Goal: Browse casually

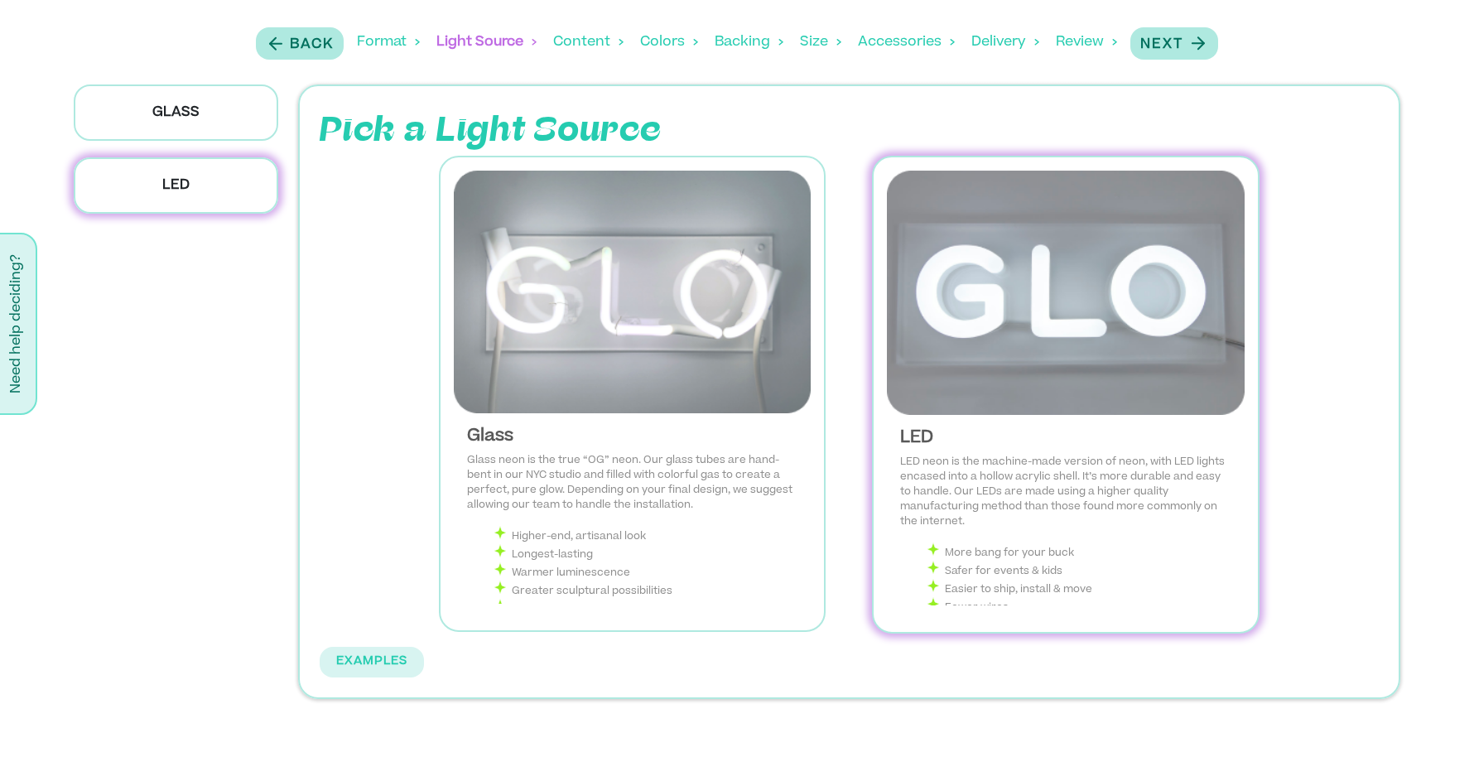
click at [1091, 36] on div "Review" at bounding box center [1086, 42] width 61 height 51
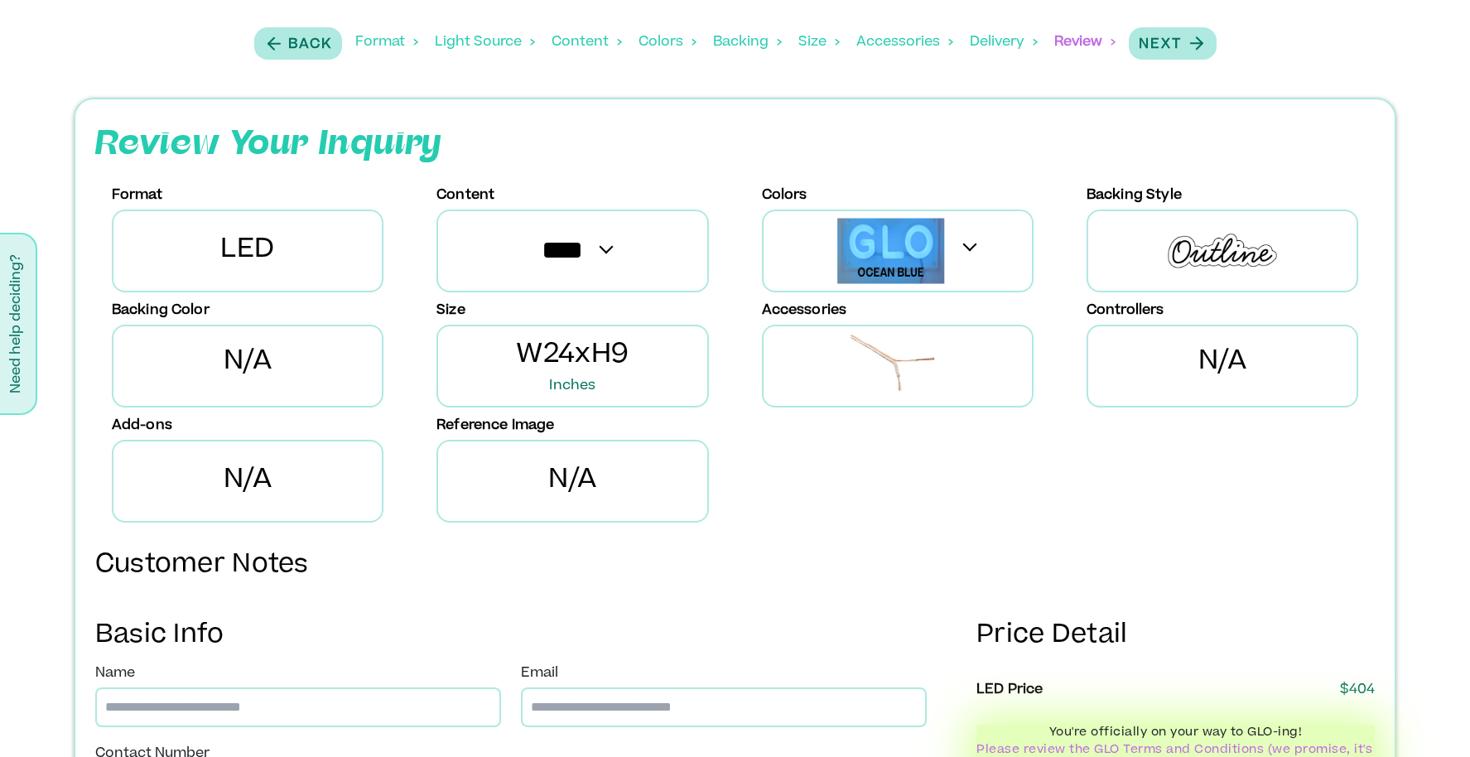
click at [806, 51] on div "Size" at bounding box center [818, 42] width 41 height 51
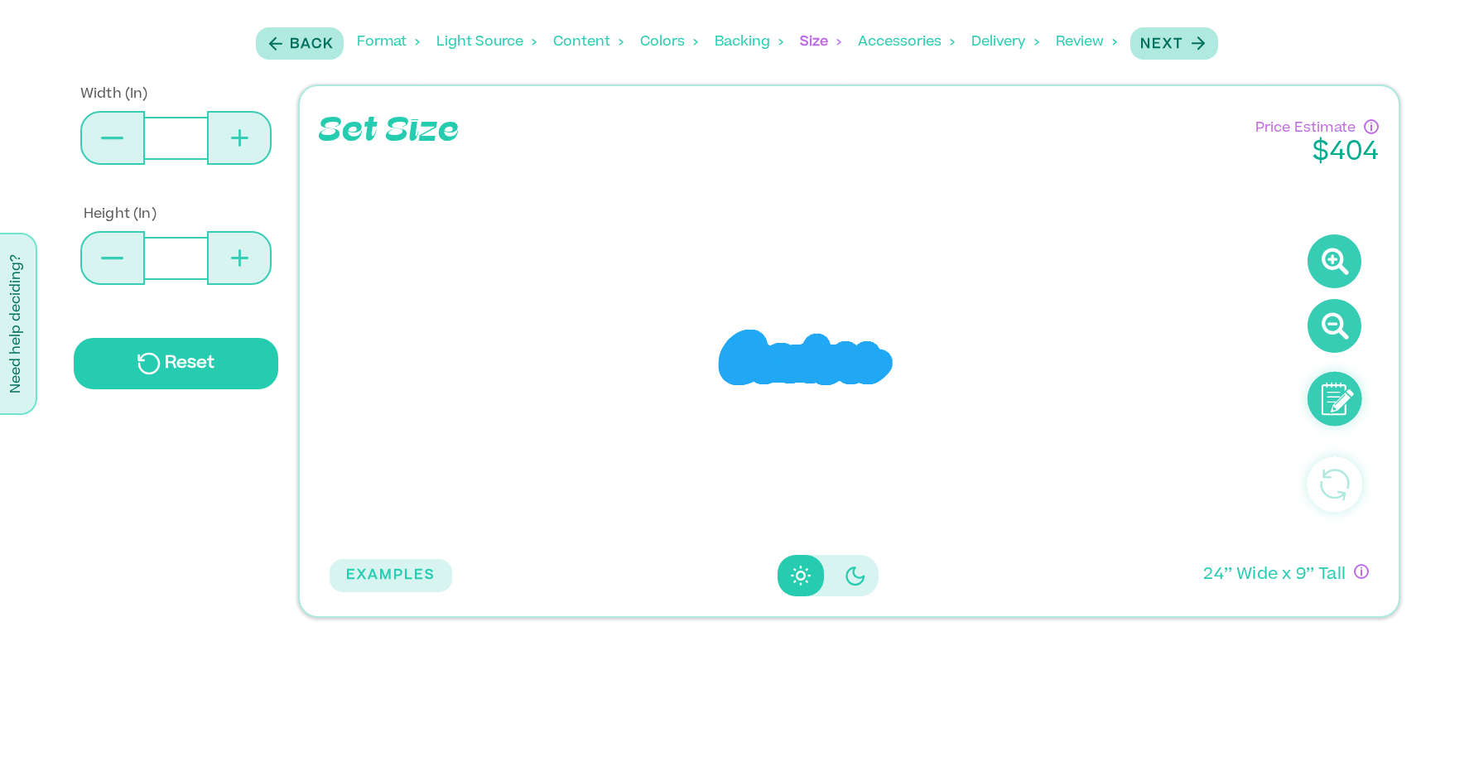
click at [757, 46] on div "Backing" at bounding box center [749, 42] width 69 height 51
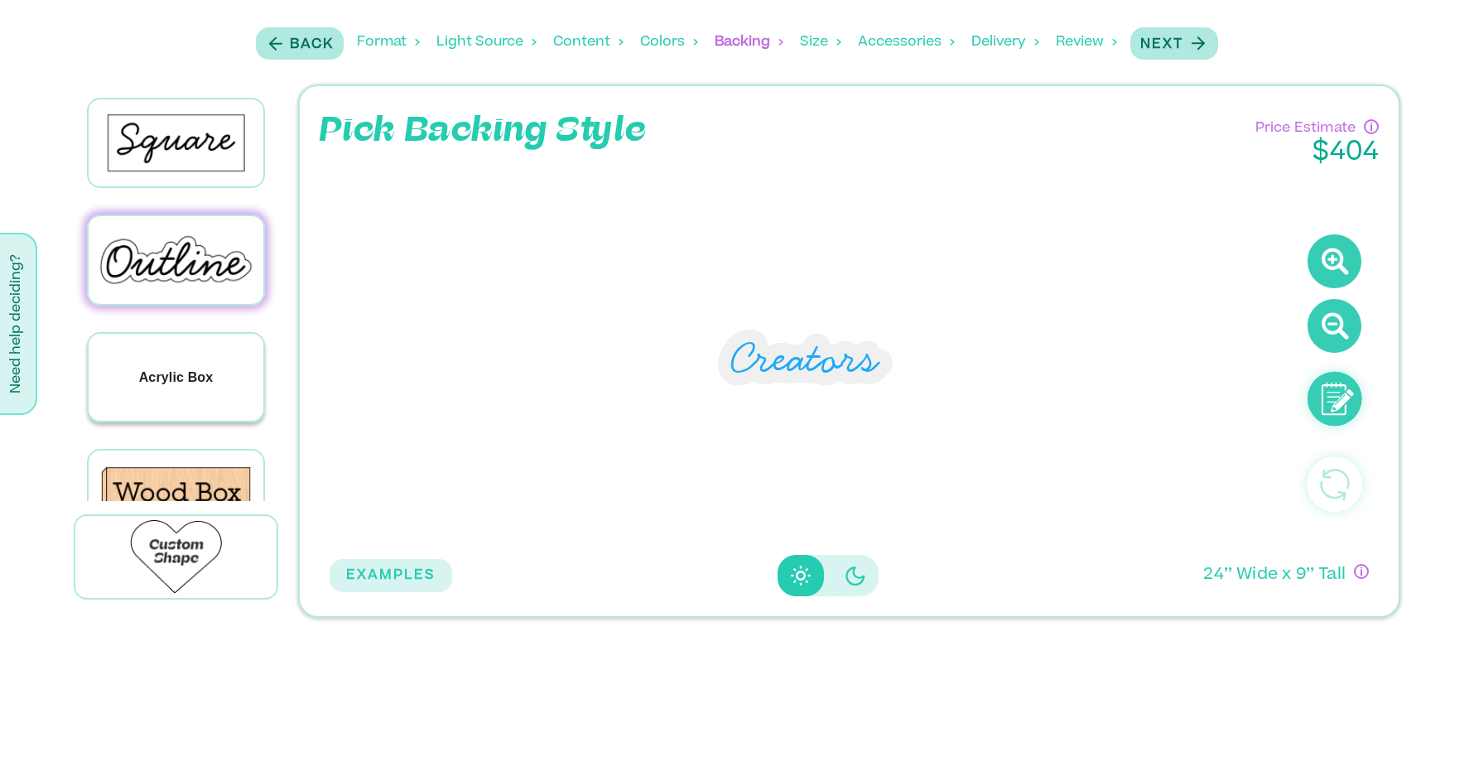
click at [158, 408] on div "Acrylic Box" at bounding box center [176, 377] width 175 height 87
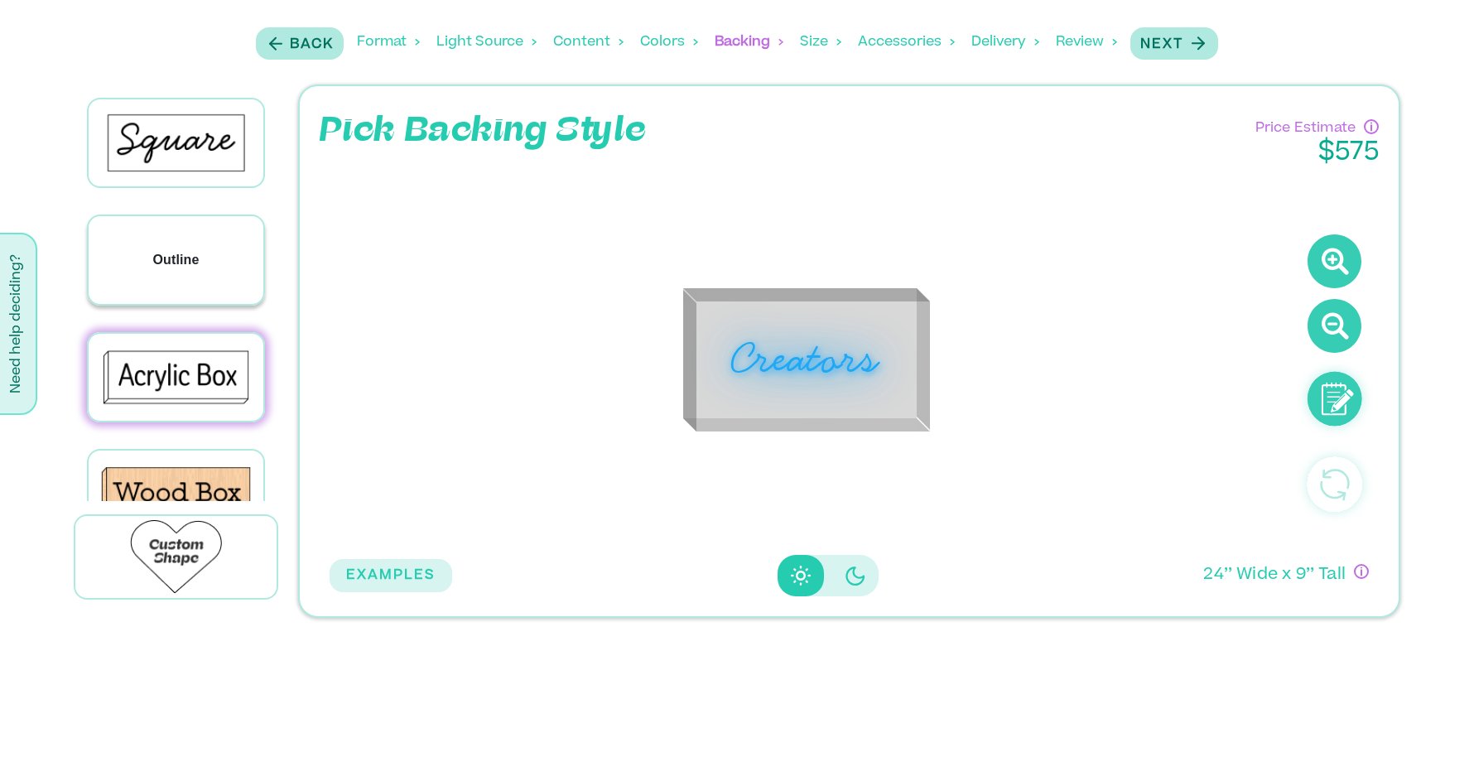
click at [194, 272] on div "Outline" at bounding box center [176, 259] width 175 height 87
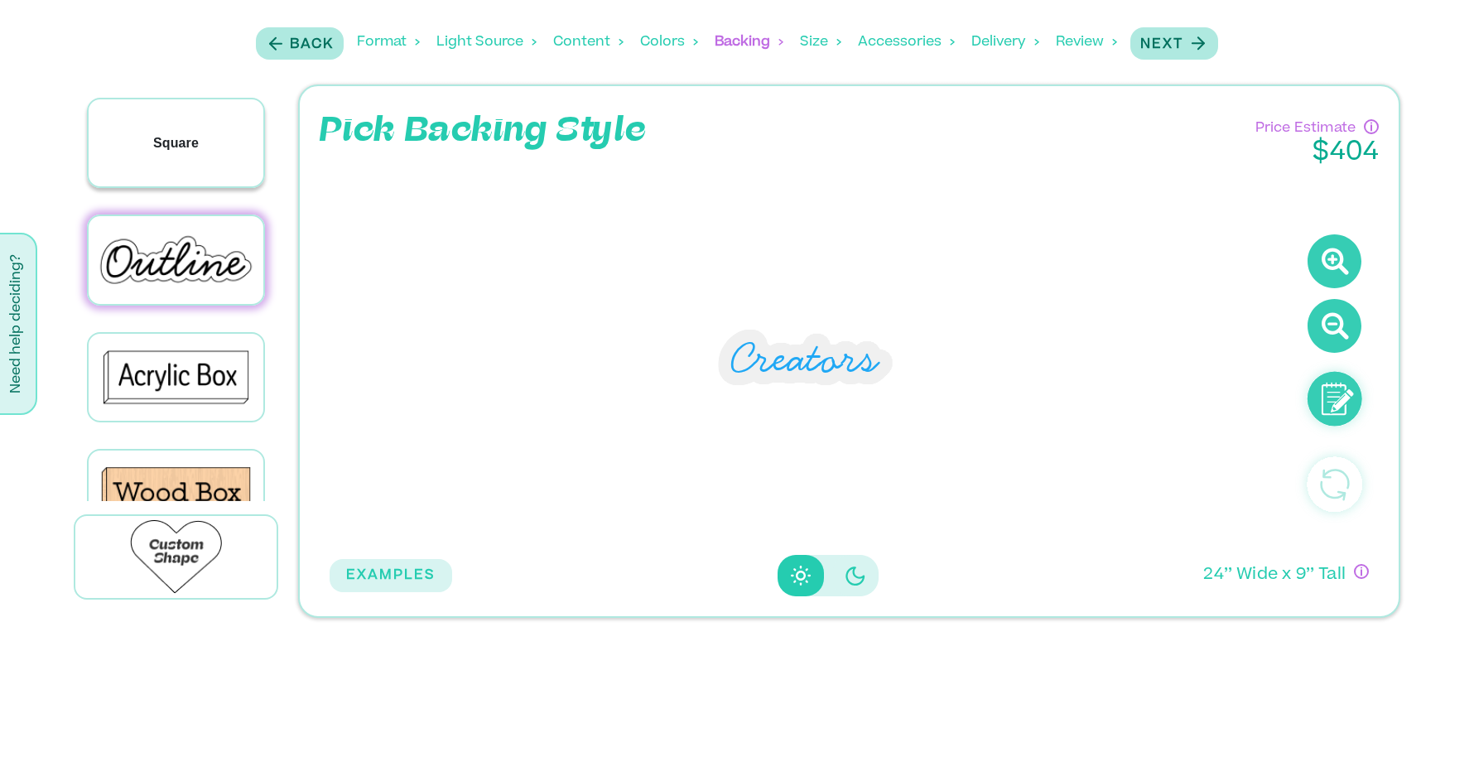
click at [187, 170] on div "Square" at bounding box center [176, 142] width 175 height 87
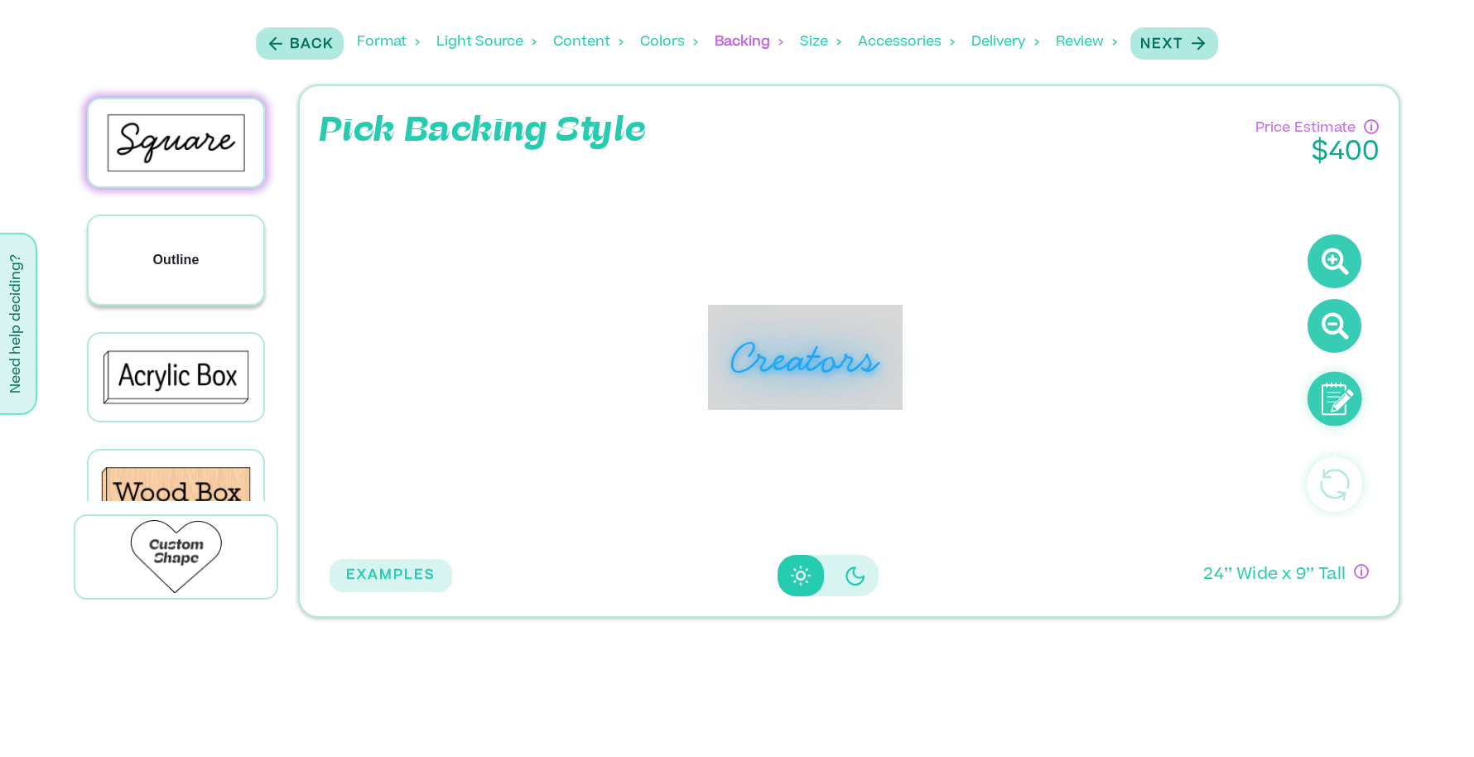
click at [177, 234] on div "Outline" at bounding box center [176, 259] width 175 height 87
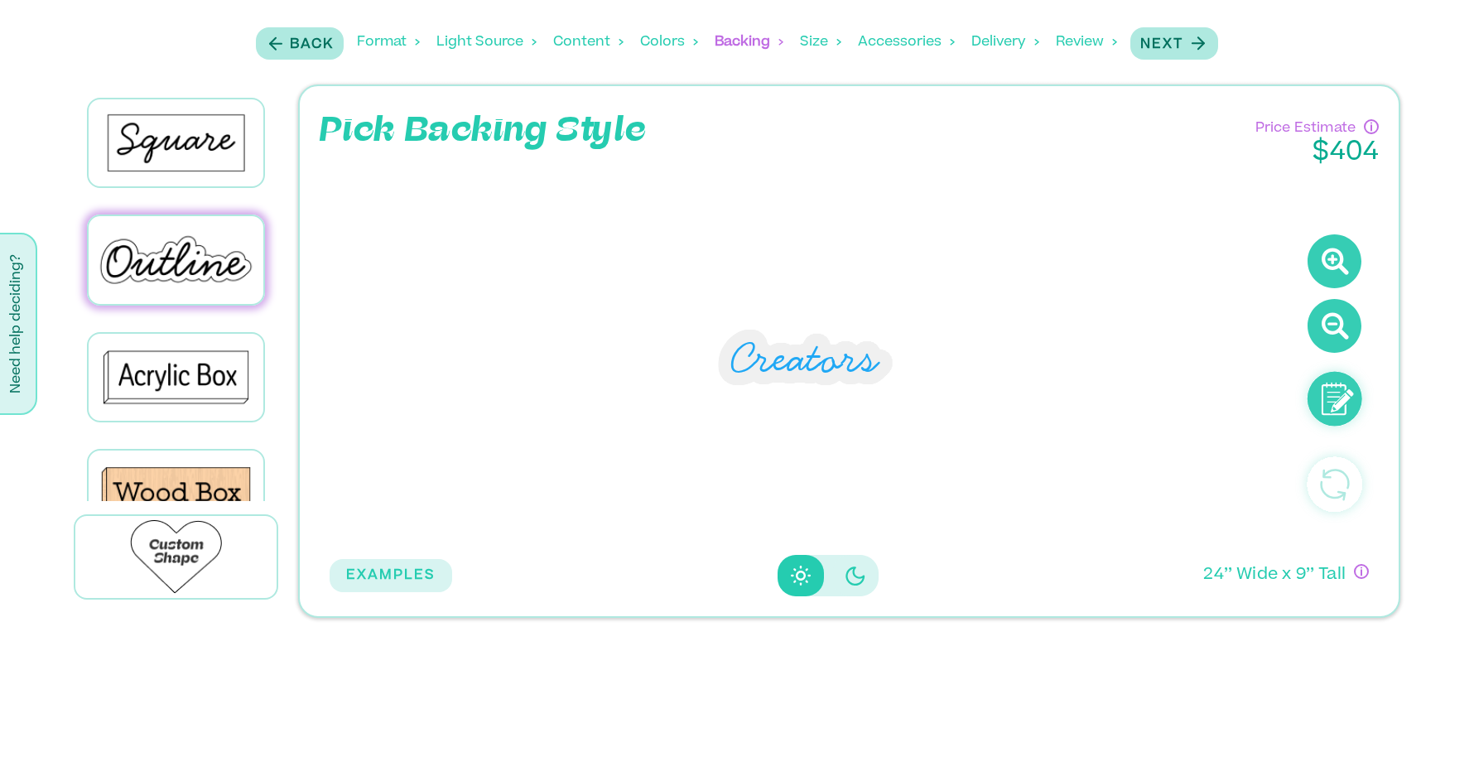
click at [668, 46] on div "Colors" at bounding box center [669, 42] width 58 height 51
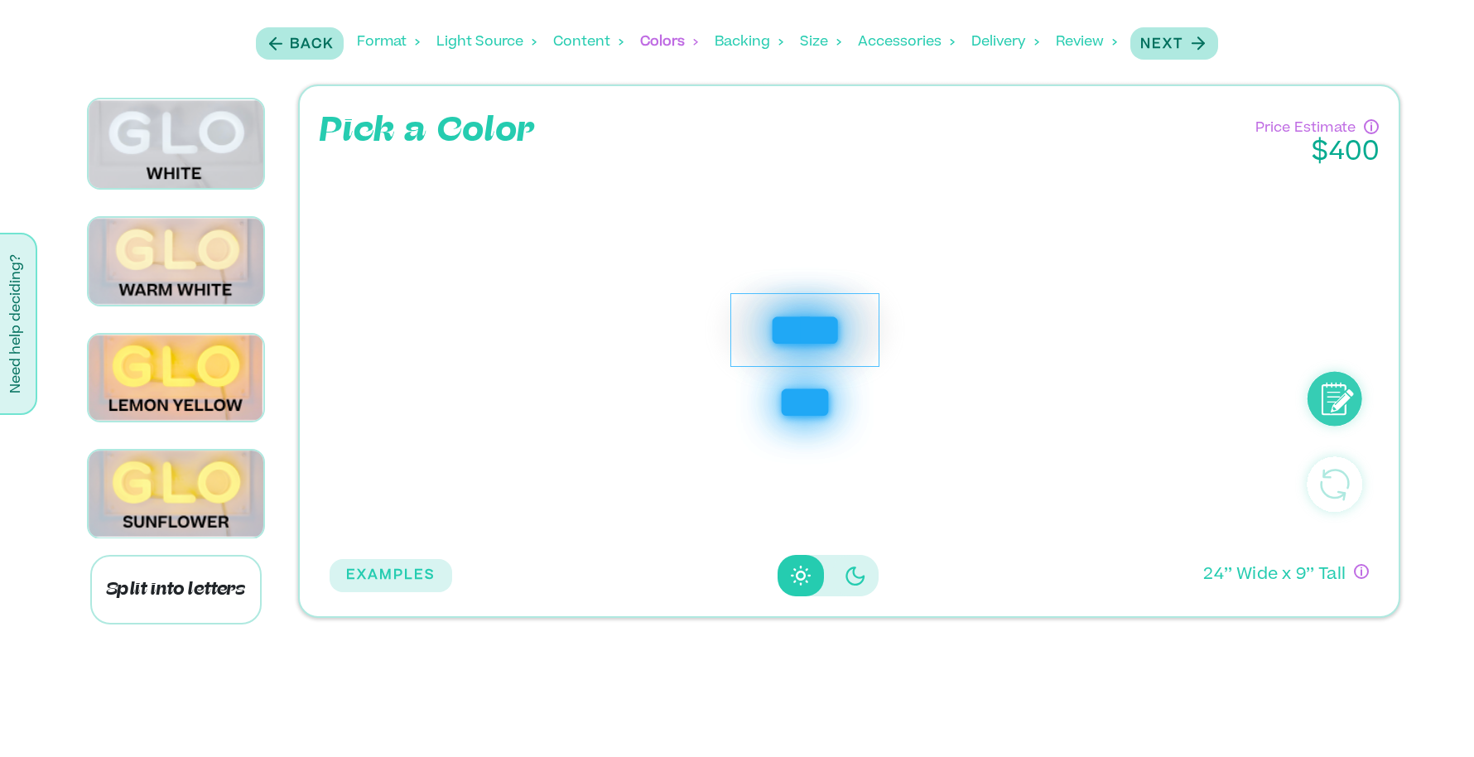
click at [726, 42] on div "Backing" at bounding box center [749, 42] width 69 height 51
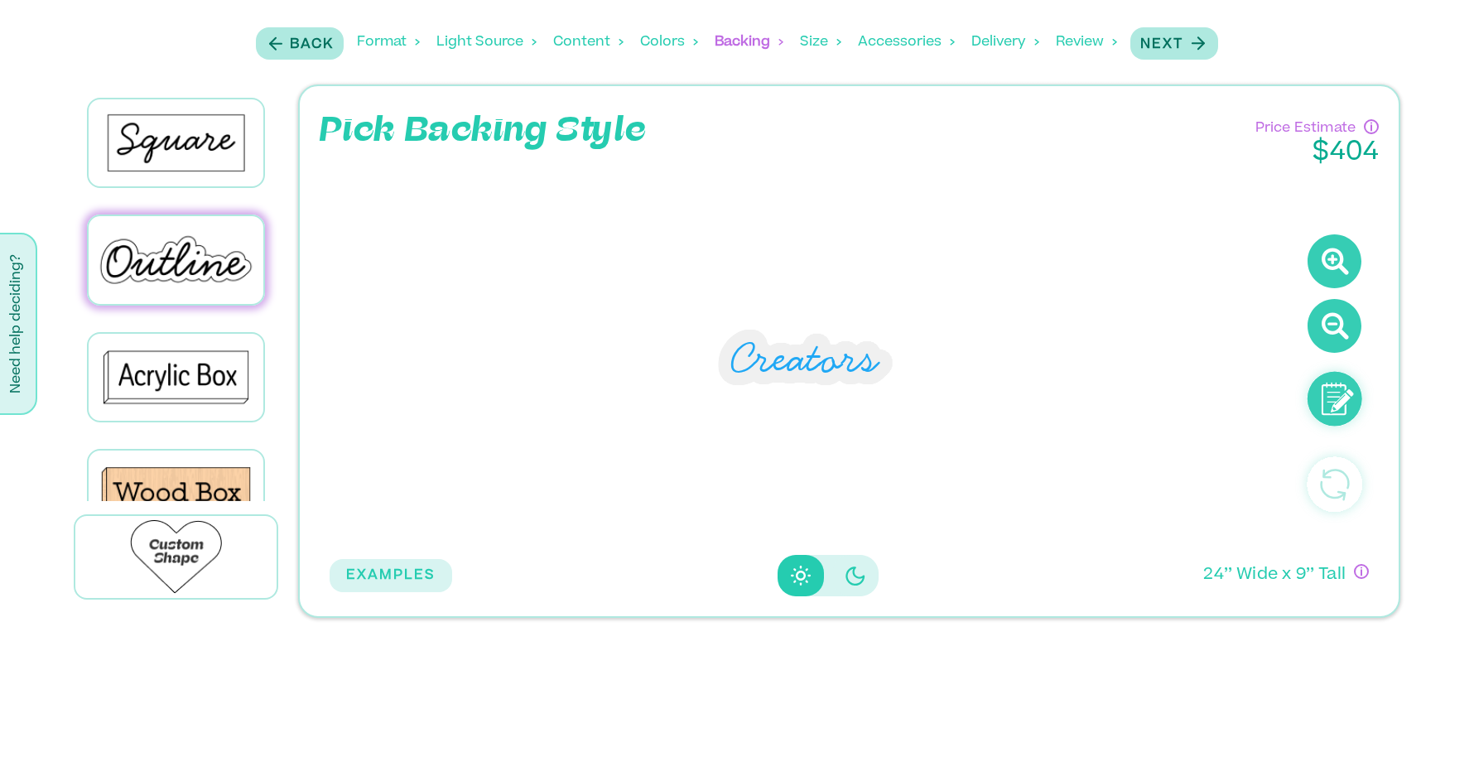
click at [829, 43] on div "Size" at bounding box center [820, 42] width 41 height 51
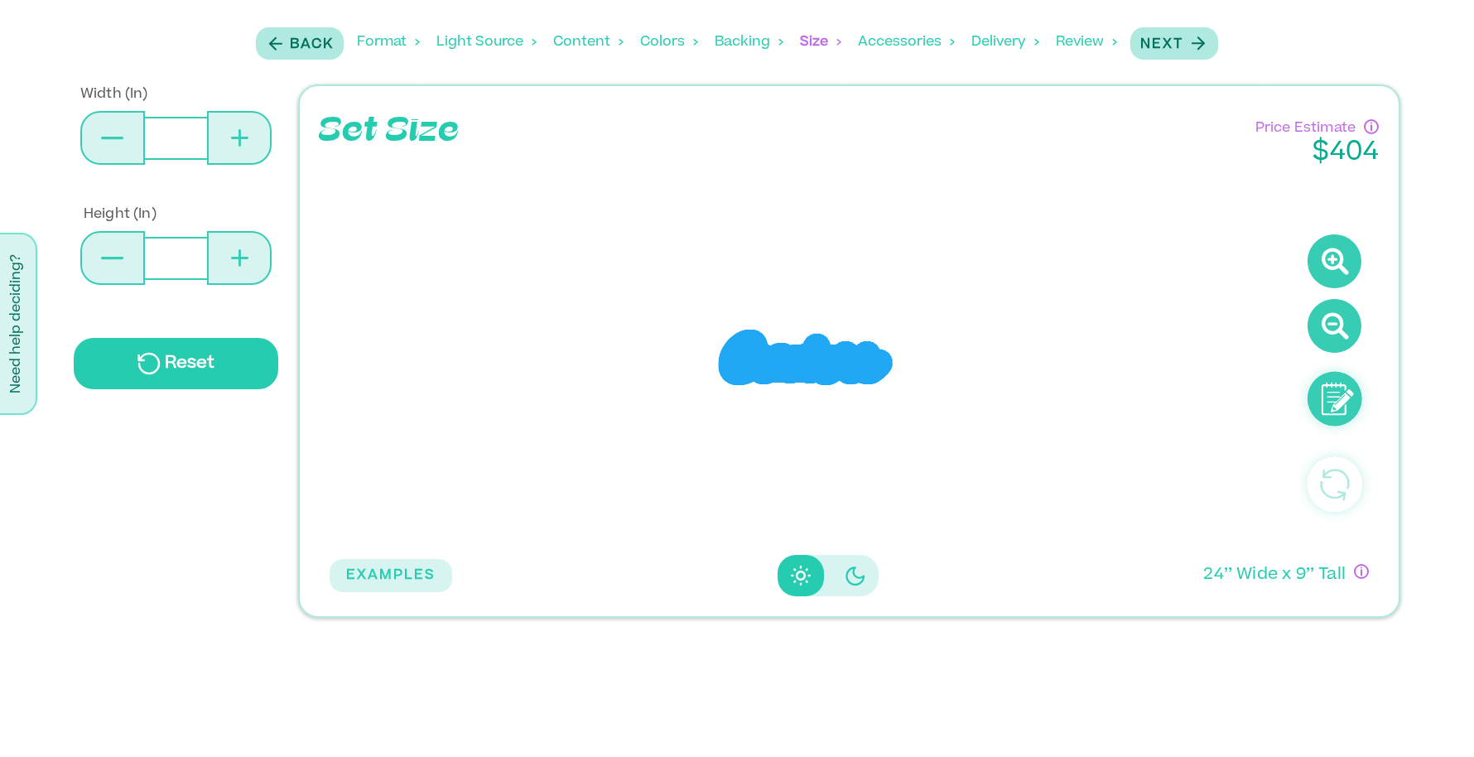
click at [897, 42] on div "Accessories" at bounding box center [906, 42] width 97 height 51
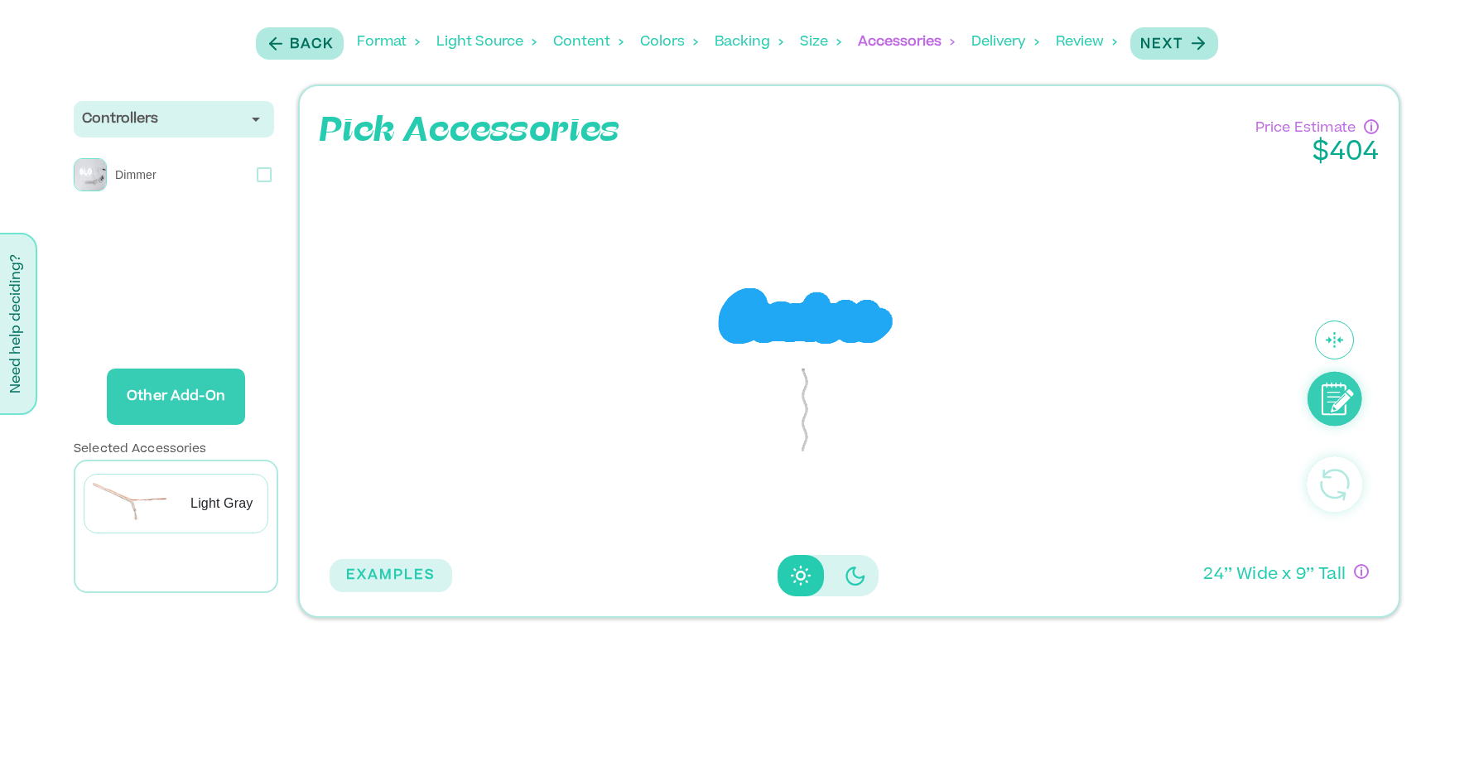
click at [1003, 45] on div "Delivery" at bounding box center [1005, 42] width 68 height 51
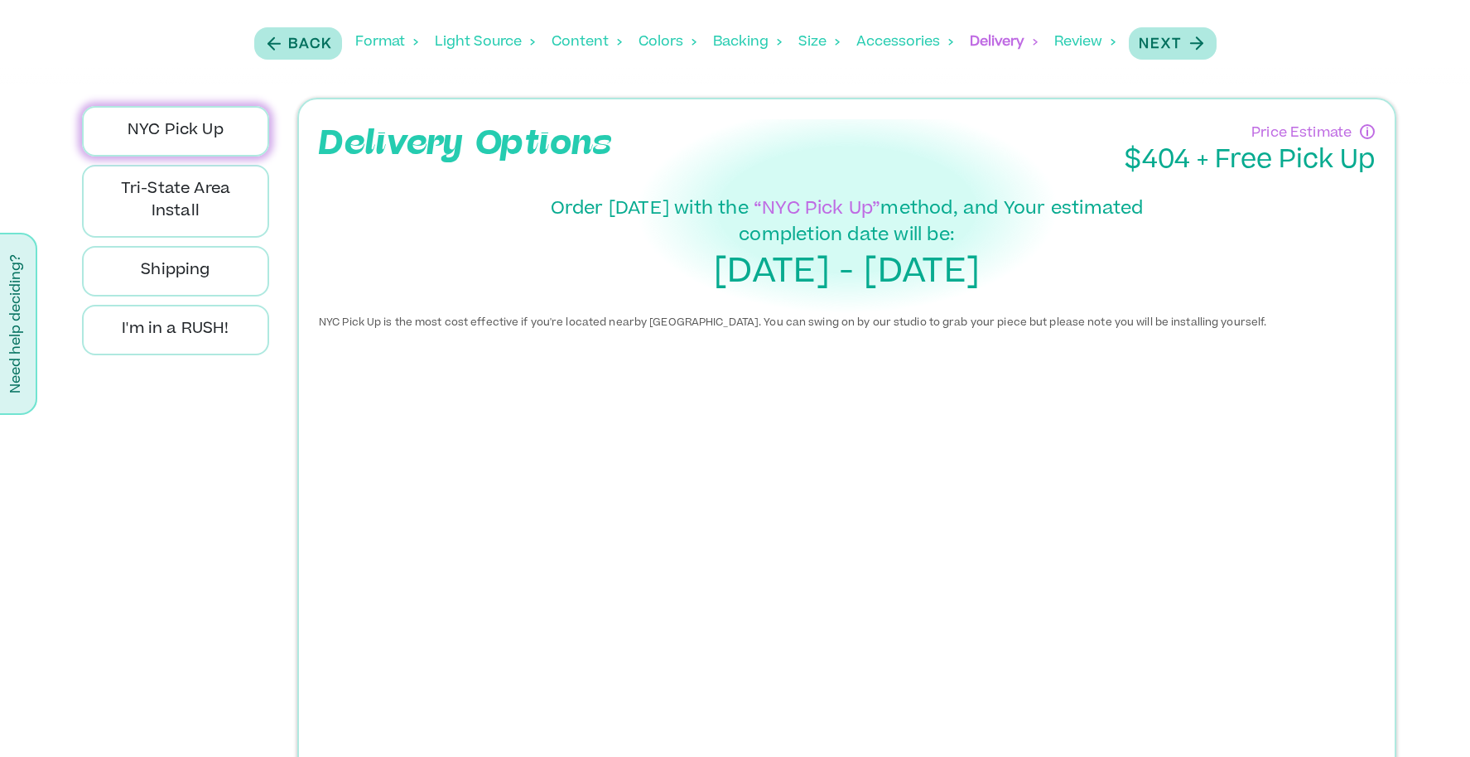
click at [1077, 42] on div "Review" at bounding box center [1084, 42] width 61 height 51
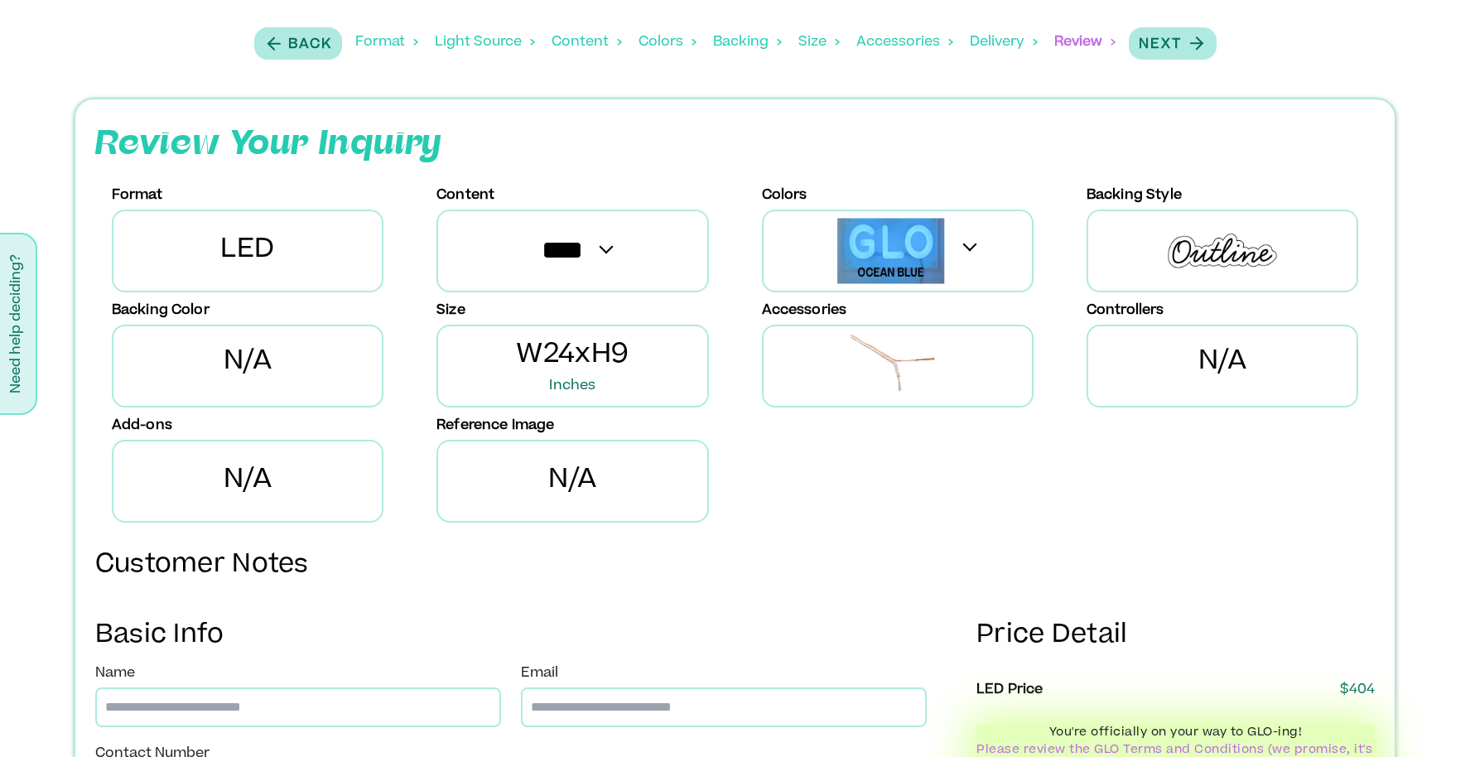
click at [905, 48] on div "Accessories" at bounding box center [904, 42] width 97 height 51
